Goal: Navigation & Orientation: Find specific page/section

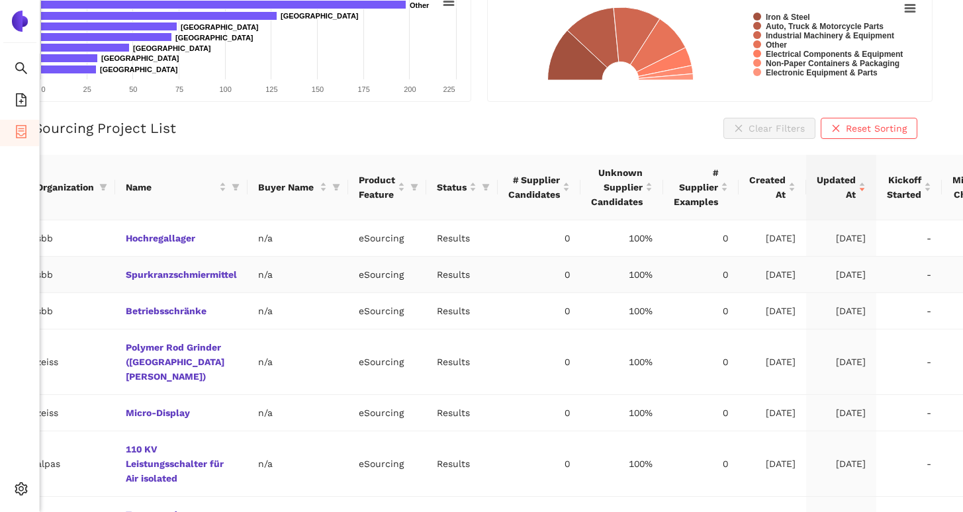
scroll to position [199, 0]
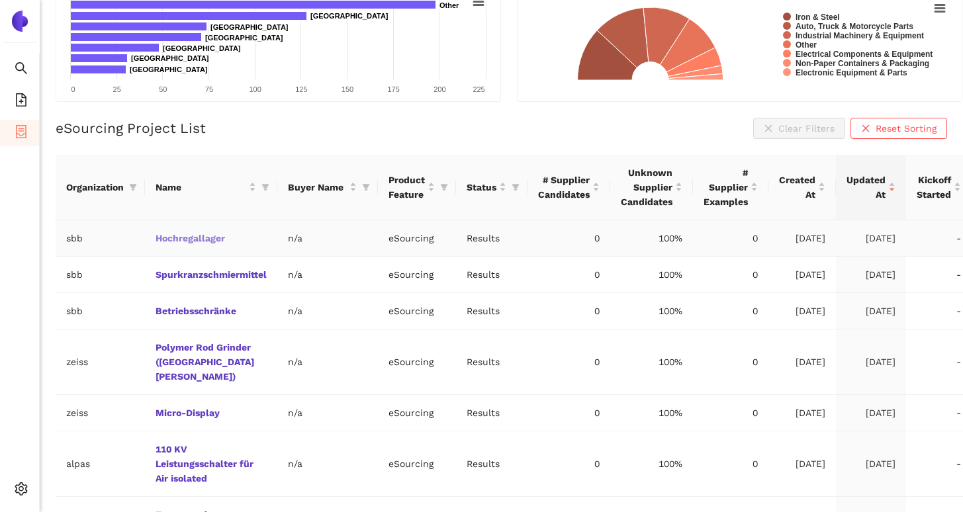
click at [0, 0] on link "Hochregallager" at bounding box center [0, 0] width 0 height 0
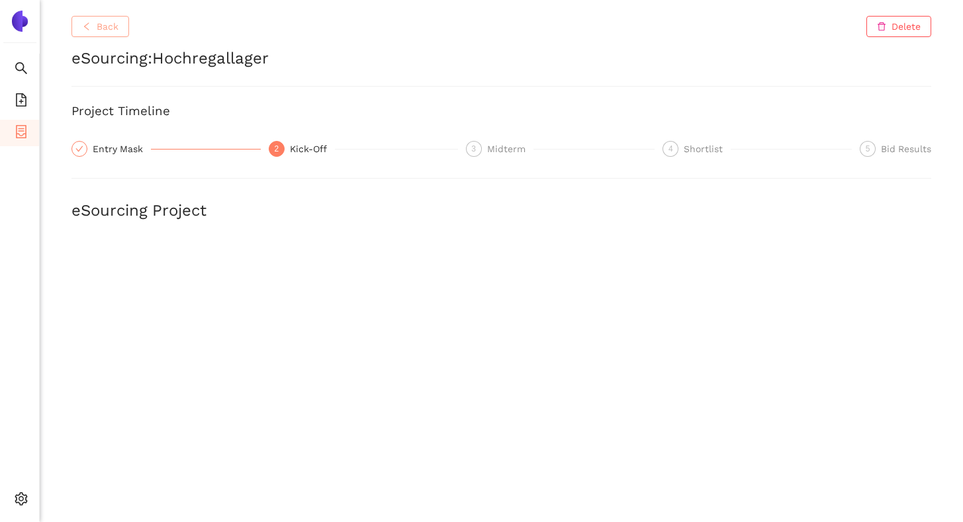
click at [107, 30] on span "Back" at bounding box center [108, 26] width 22 height 15
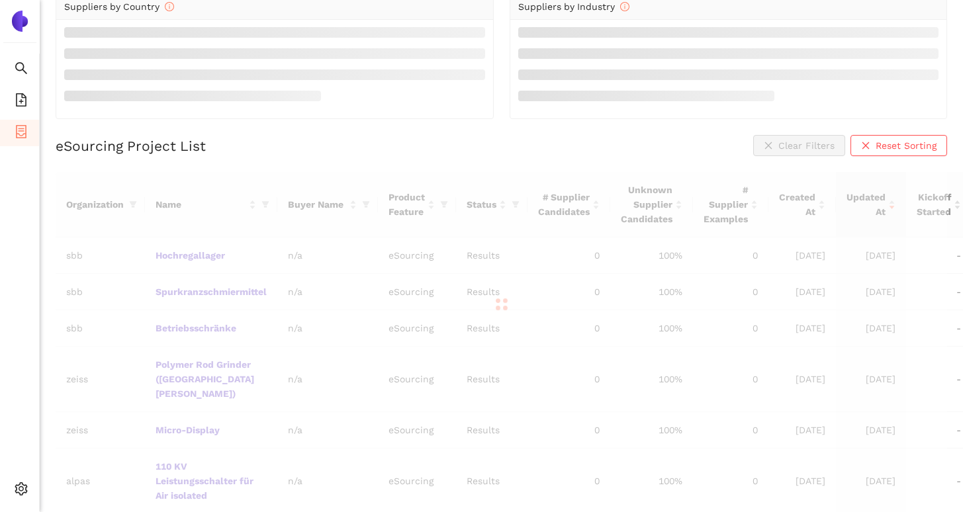
scroll to position [166, 0]
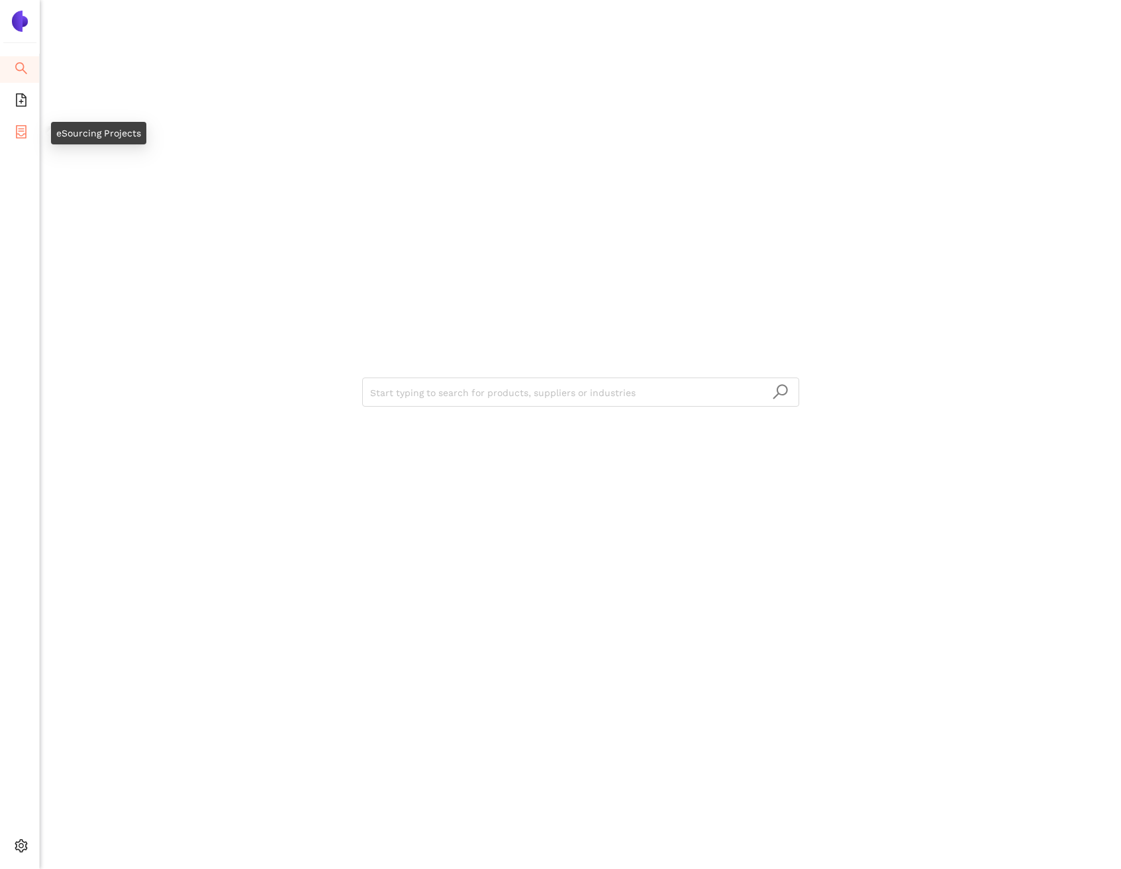
click at [34, 134] on span "eSourcing Projects" at bounding box center [76, 133] width 85 height 26
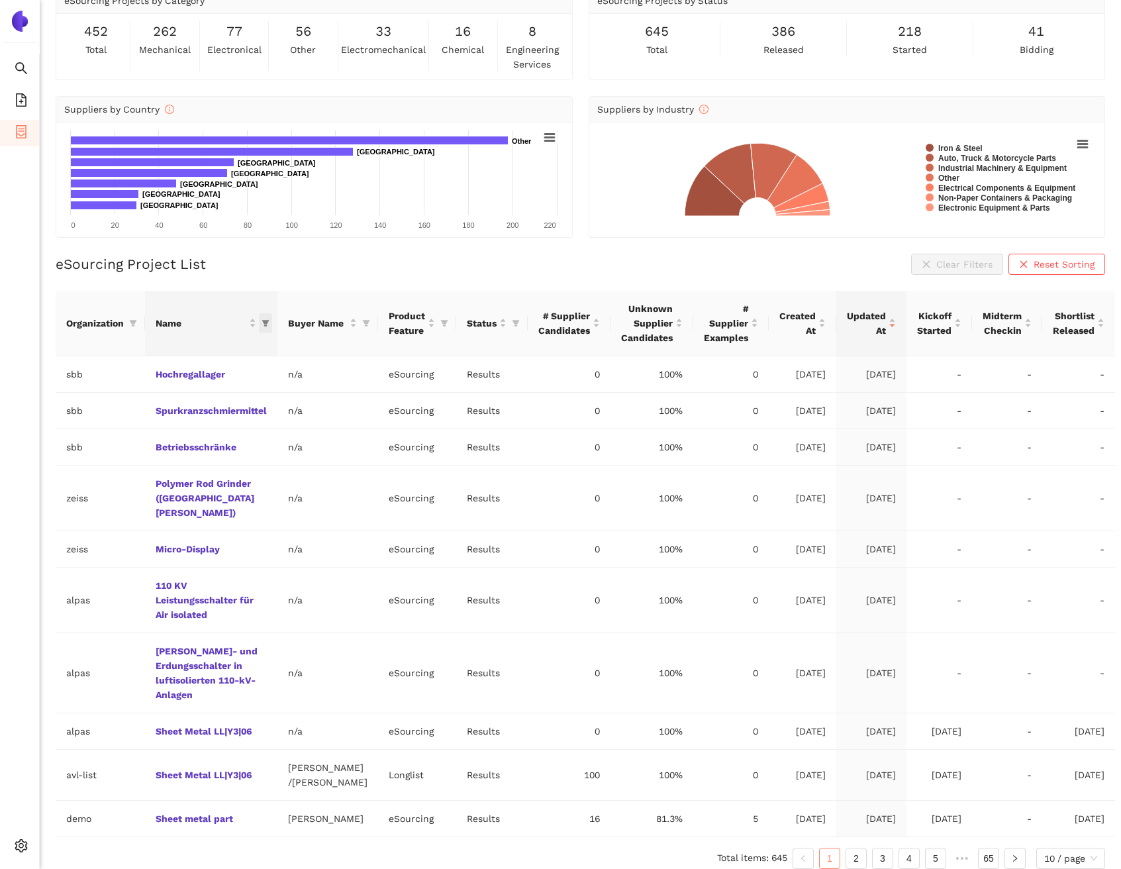
scroll to position [74, 0]
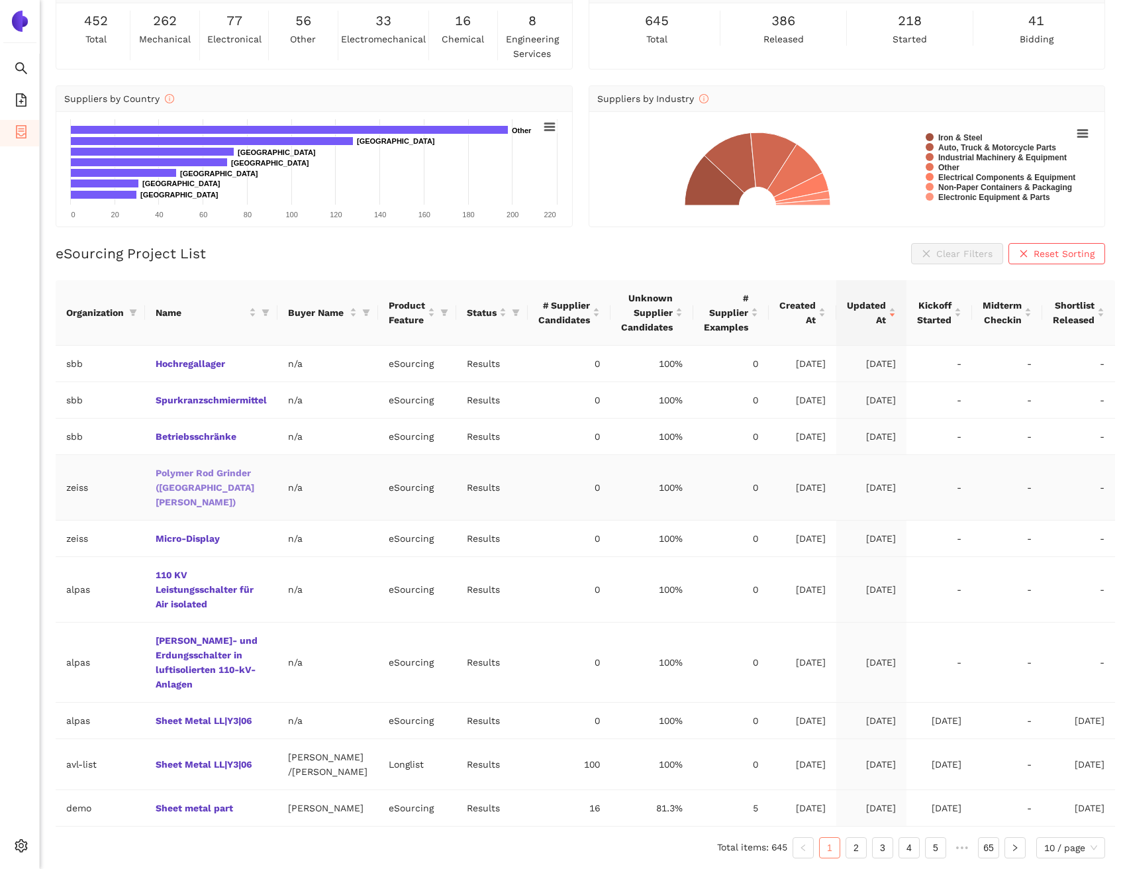
click at [0, 0] on link "Polymer Rod Grinder ([GEOGRAPHIC_DATA][PERSON_NAME])" at bounding box center [0, 0] width 0 height 0
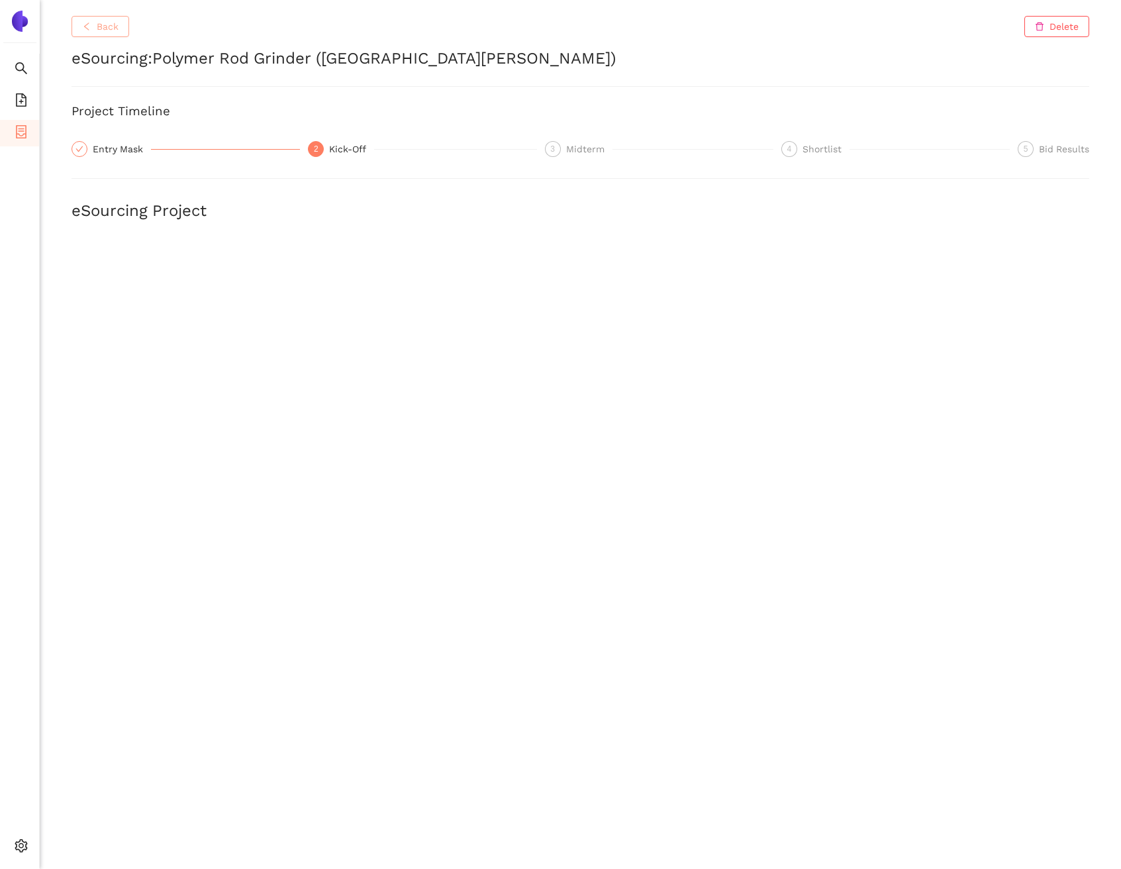
click at [93, 36] on button "Back" at bounding box center [100, 26] width 58 height 21
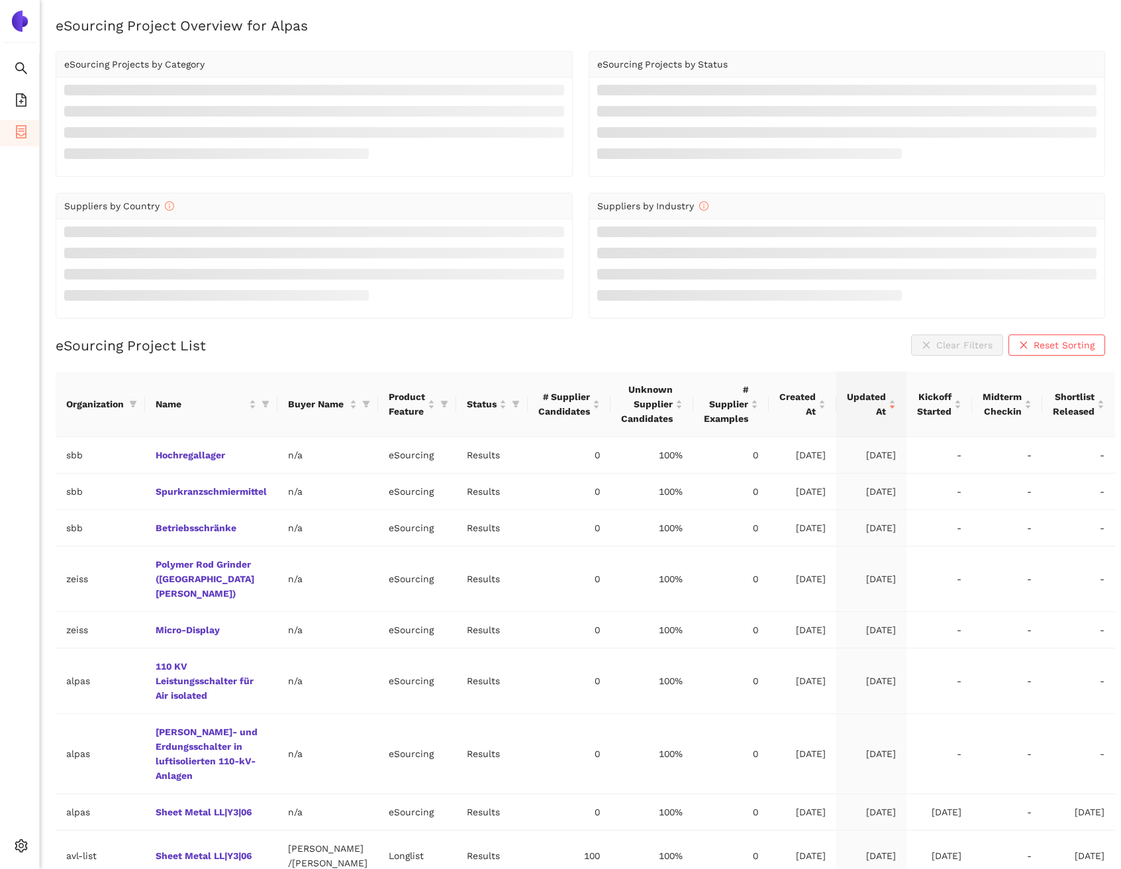
scroll to position [74, 0]
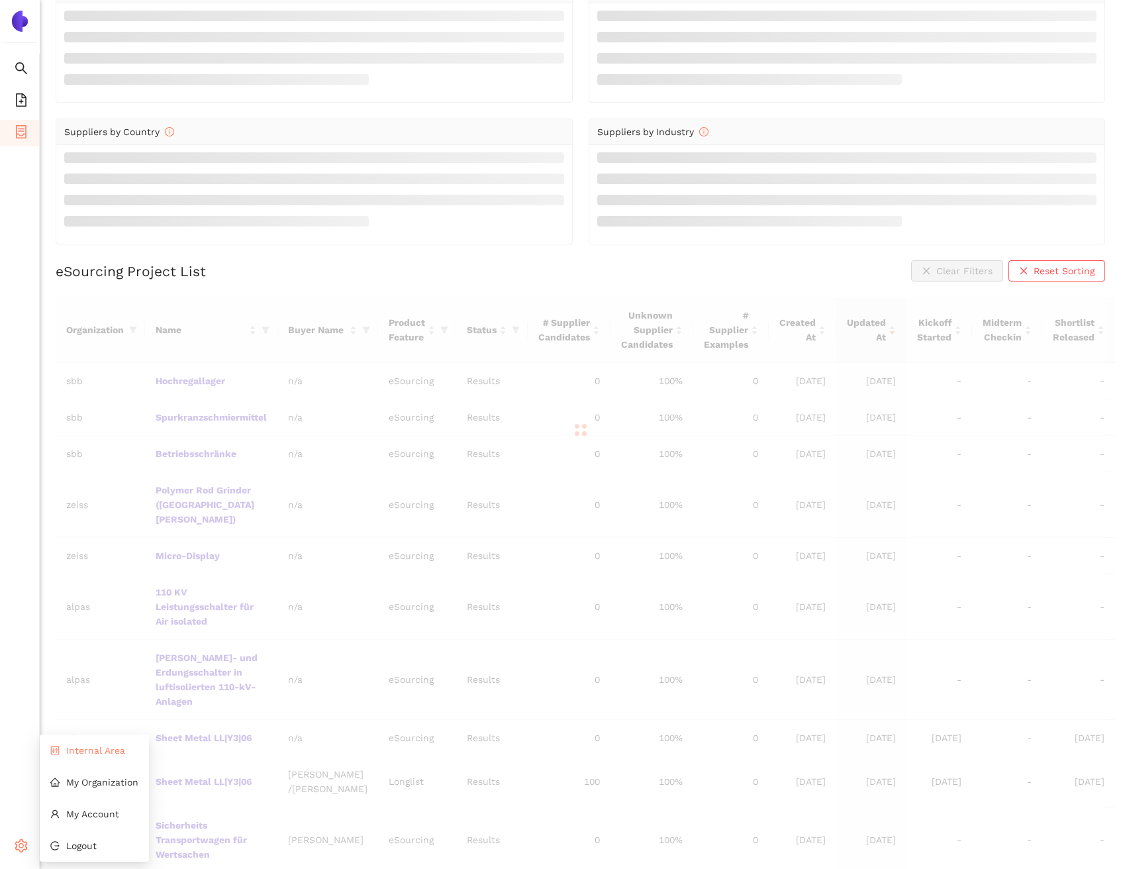
click at [87, 750] on span "Internal Area" at bounding box center [95, 750] width 59 height 11
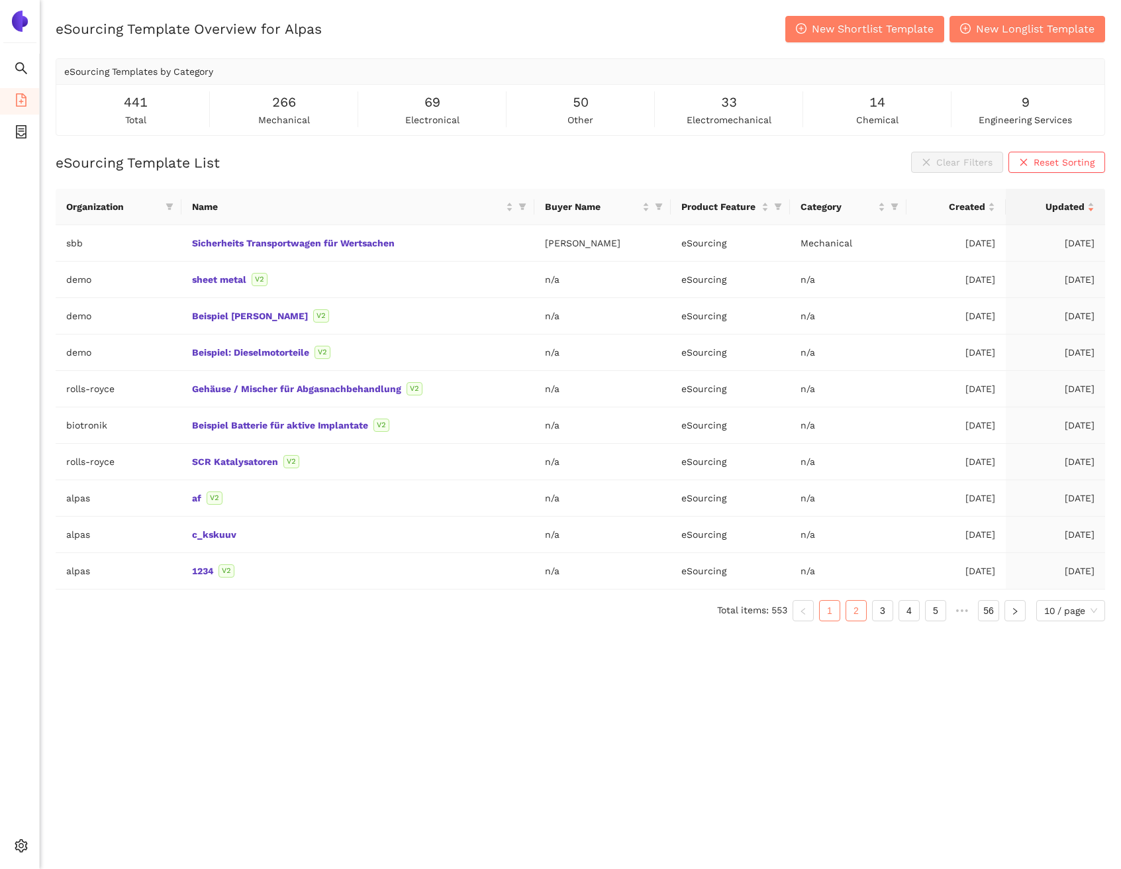
click at [847, 608] on link "2" at bounding box center [856, 610] width 20 height 20
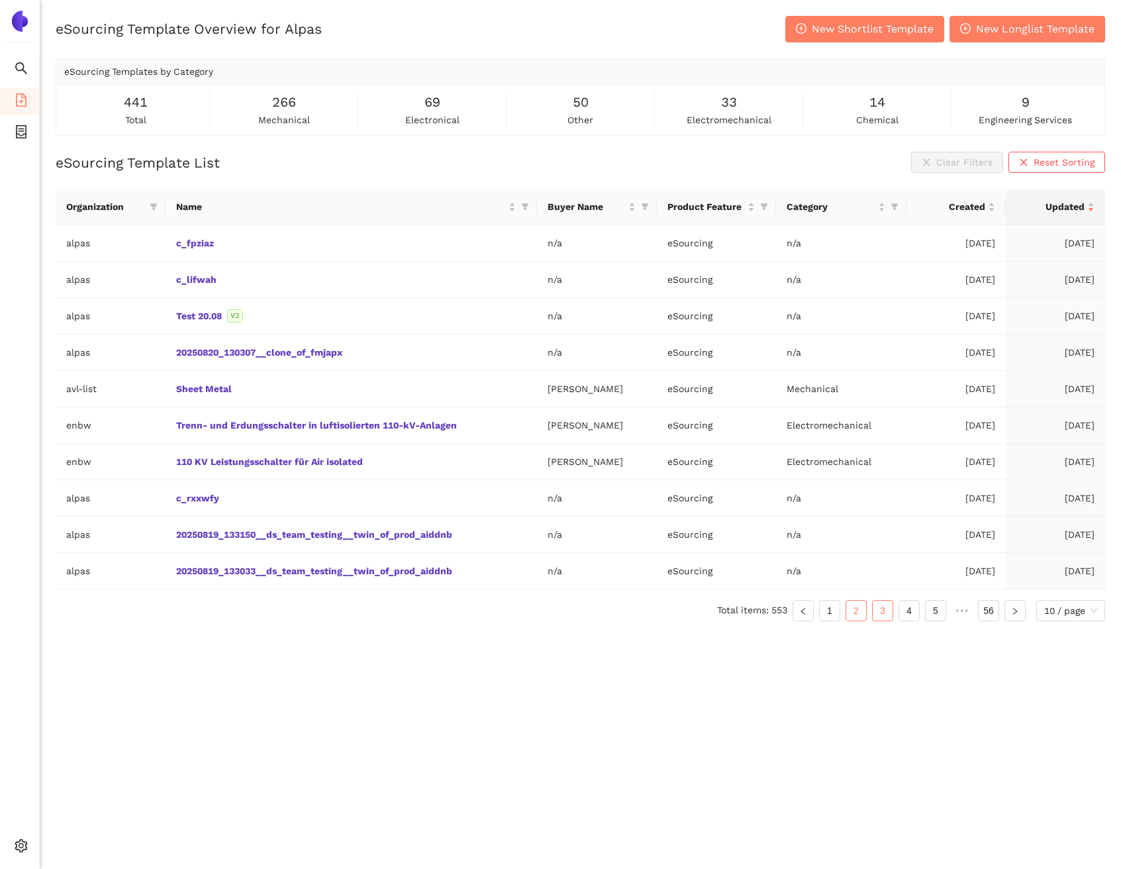
click at [879, 600] on link "3" at bounding box center [883, 610] width 20 height 20
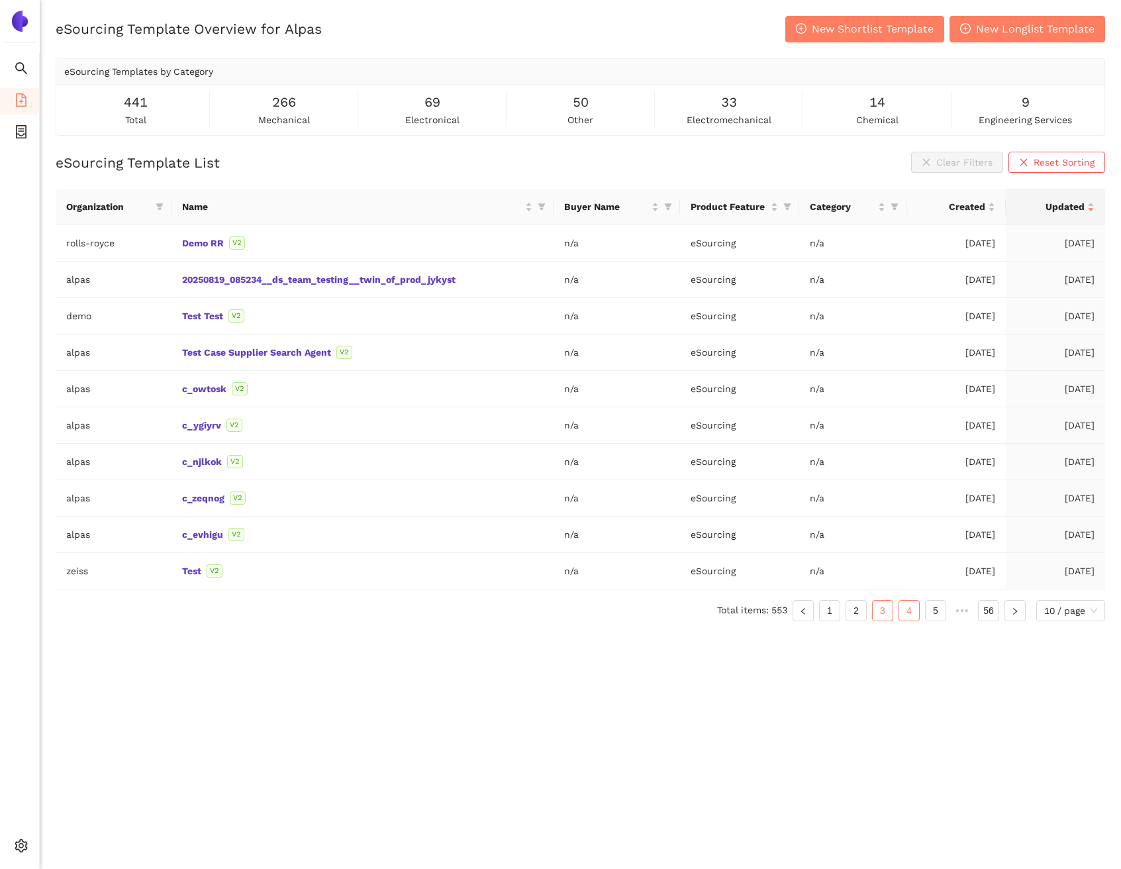
click at [900, 608] on link "4" at bounding box center [909, 610] width 20 height 20
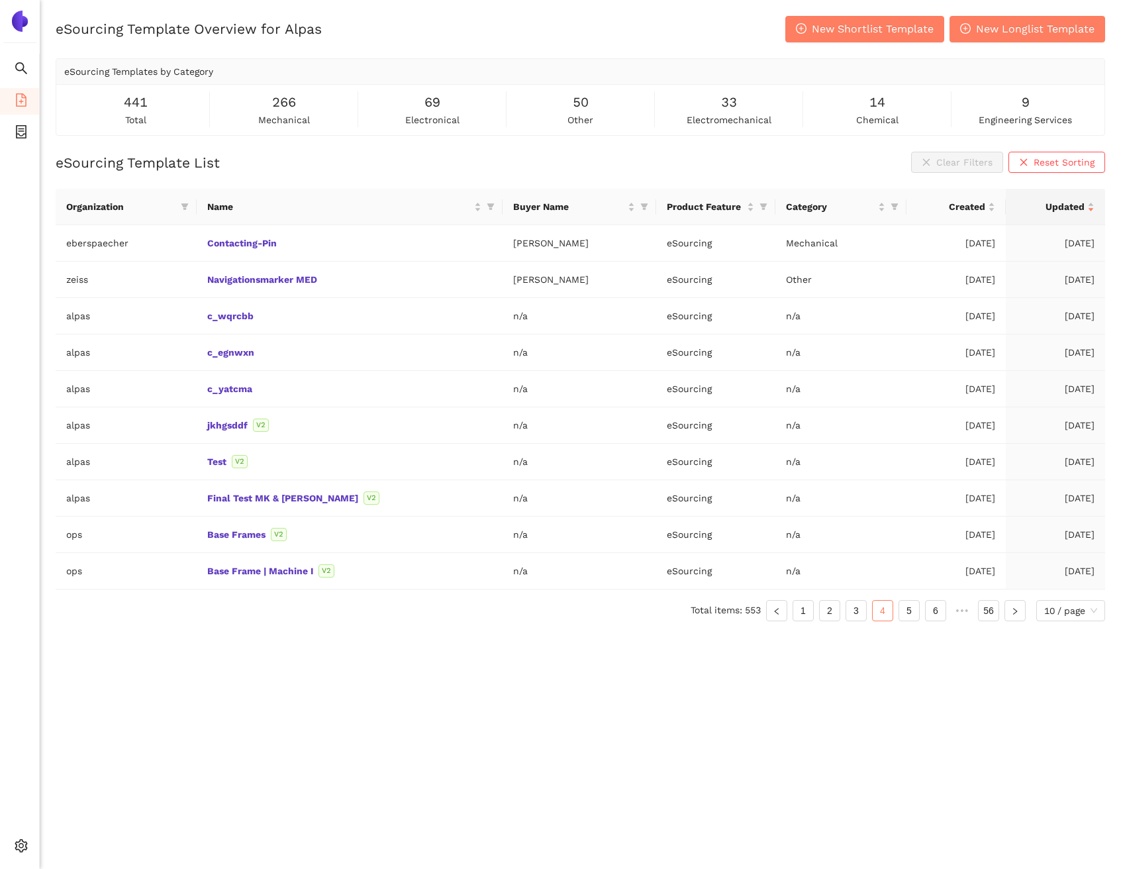
click at [920, 611] on ul "Total items: 553 1 2 3 4 5 6 ••• 56 10 / page" at bounding box center [580, 610] width 1049 height 21
click at [914, 612] on link "5" at bounding box center [909, 610] width 20 height 20
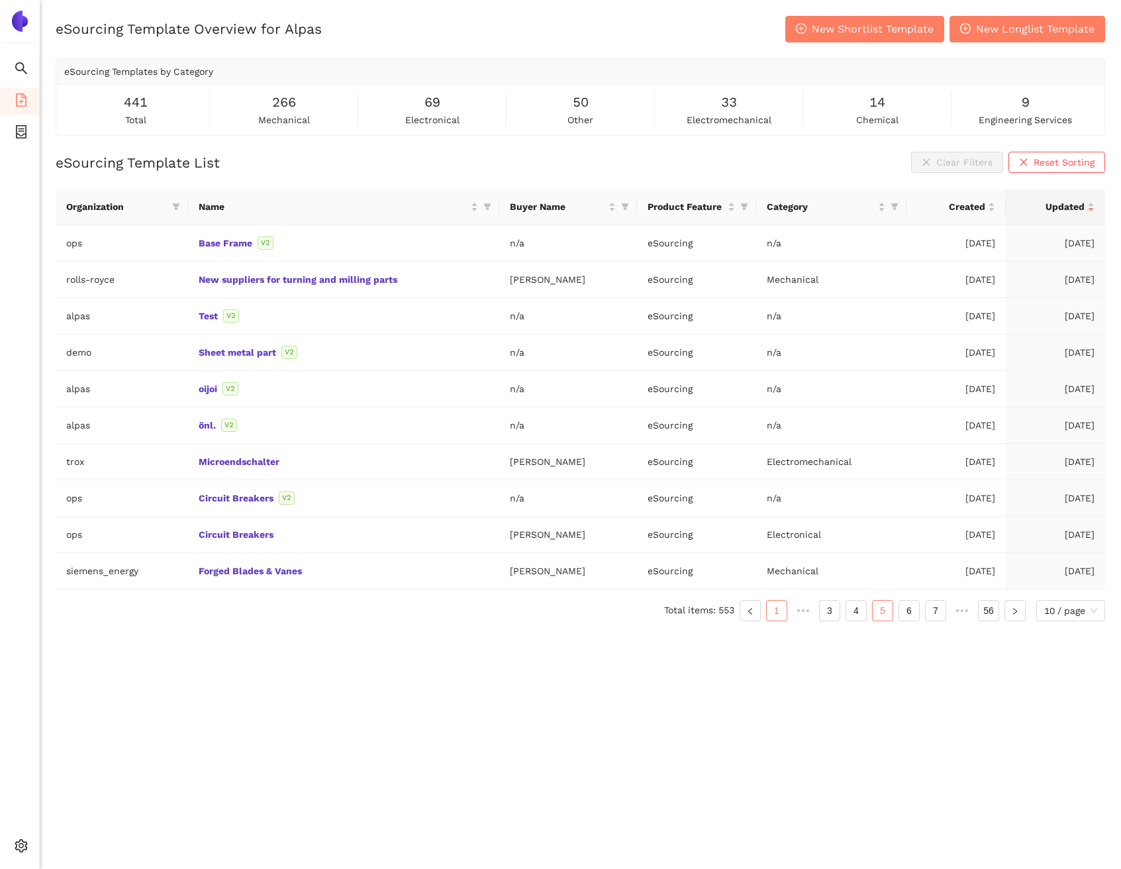
click at [781, 608] on link "1" at bounding box center [777, 610] width 20 height 20
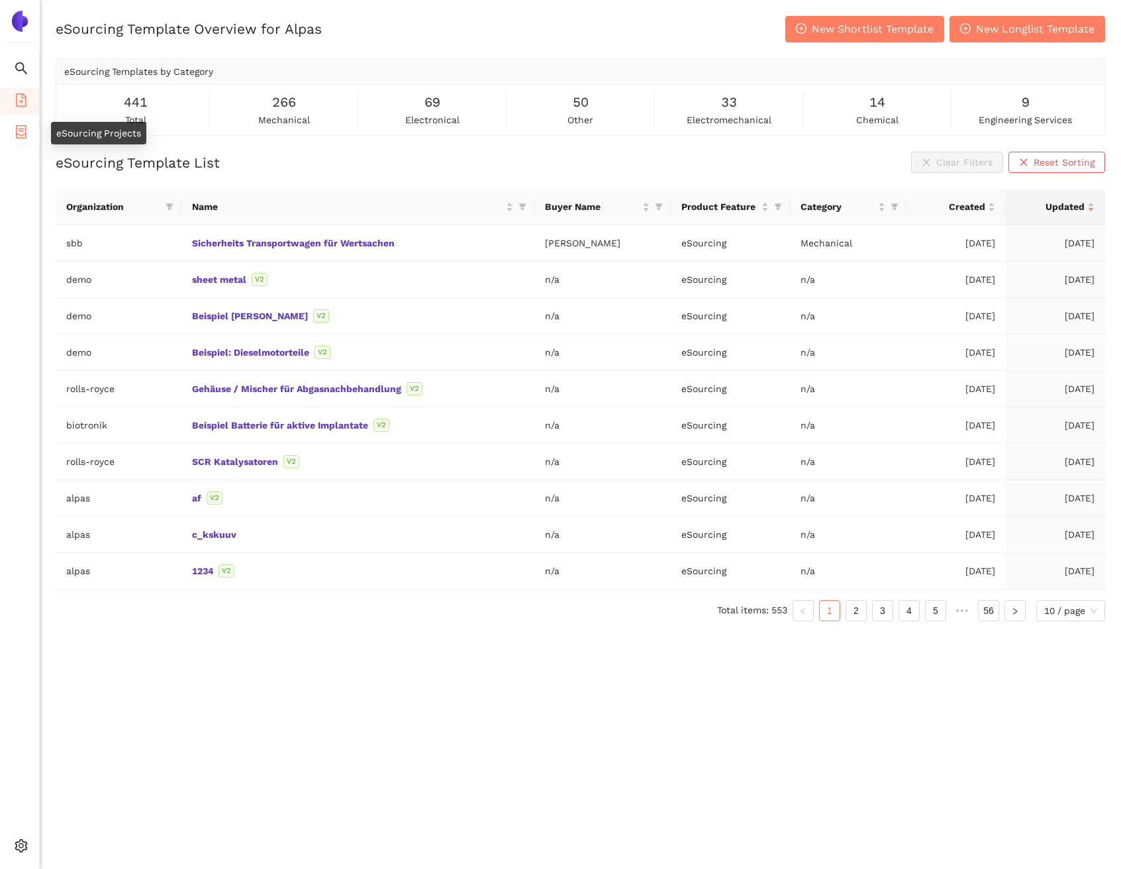
click at [19, 134] on icon "container" at bounding box center [21, 131] width 11 height 13
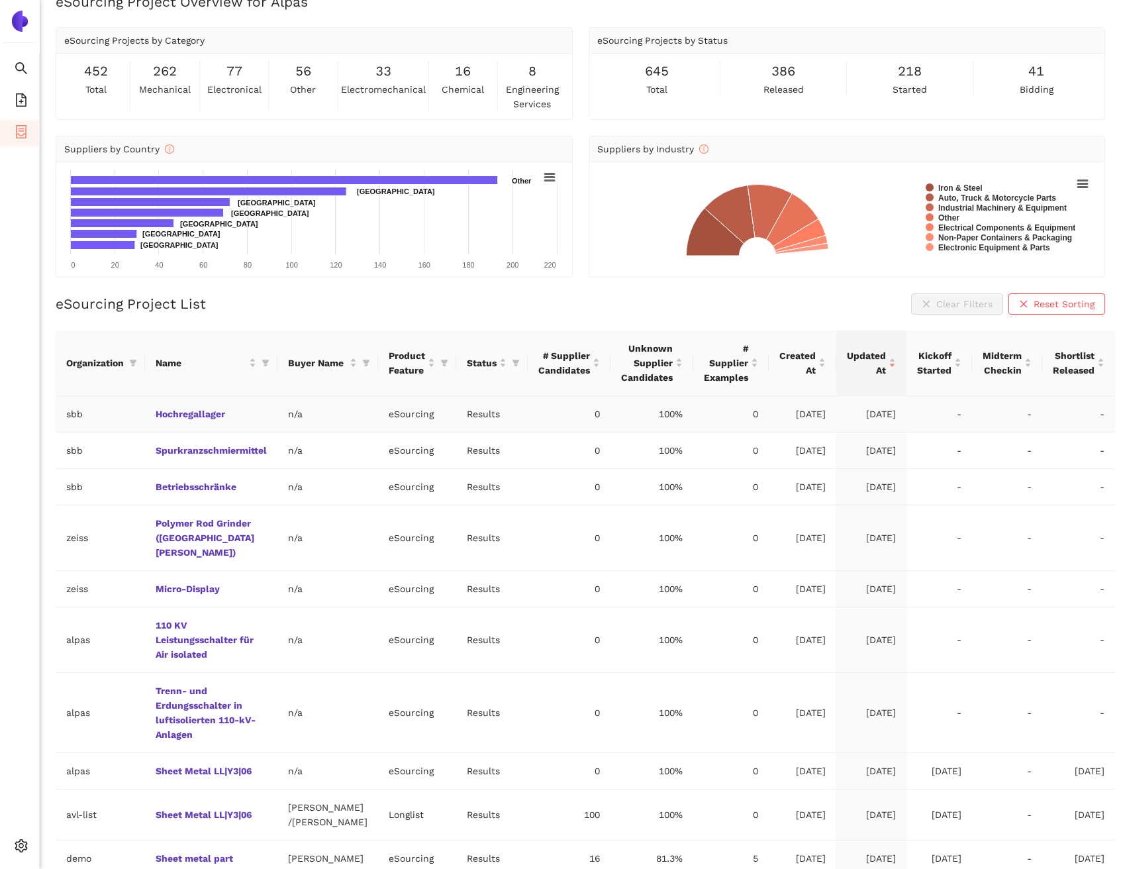
scroll to position [74, 0]
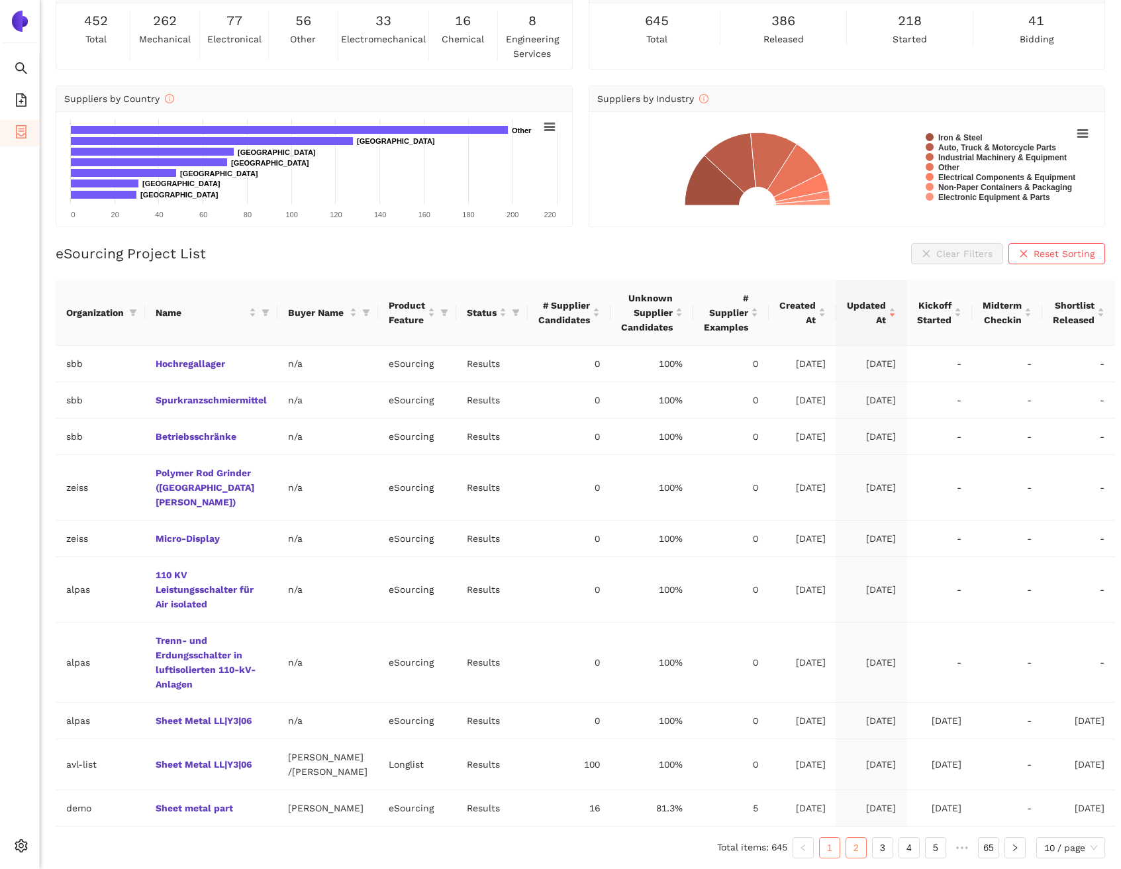
click at [859, 851] on link "2" at bounding box center [856, 847] width 20 height 20
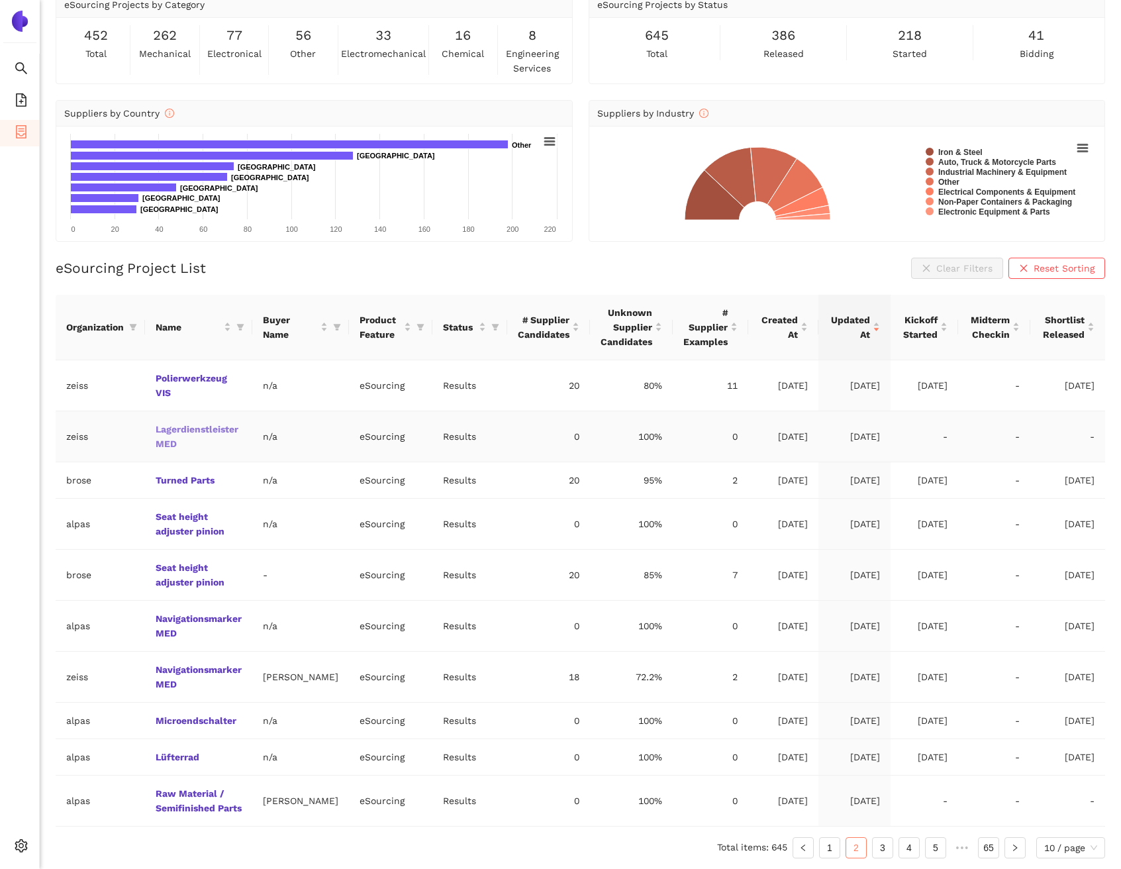
click at [0, 0] on link "Lagerdienstleister MED" at bounding box center [0, 0] width 0 height 0
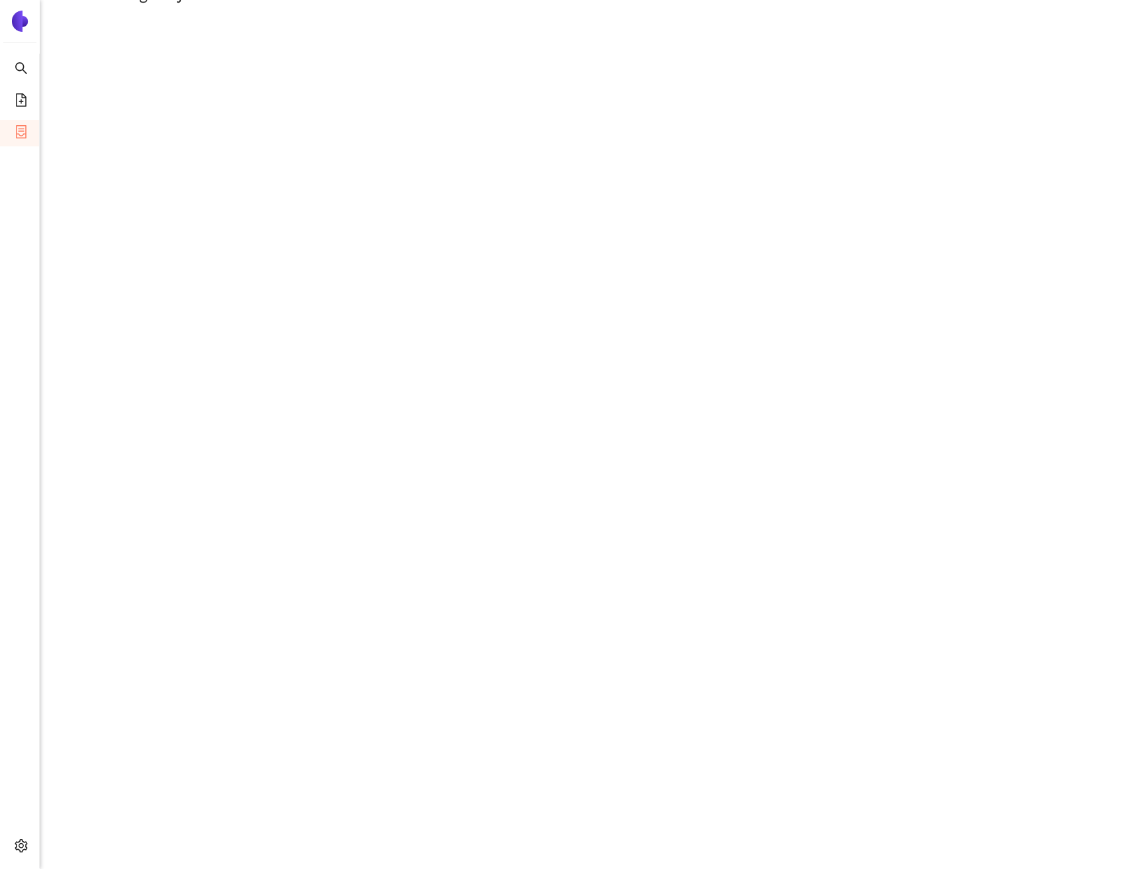
scroll to position [217, 0]
